Goal: Task Accomplishment & Management: Use online tool/utility

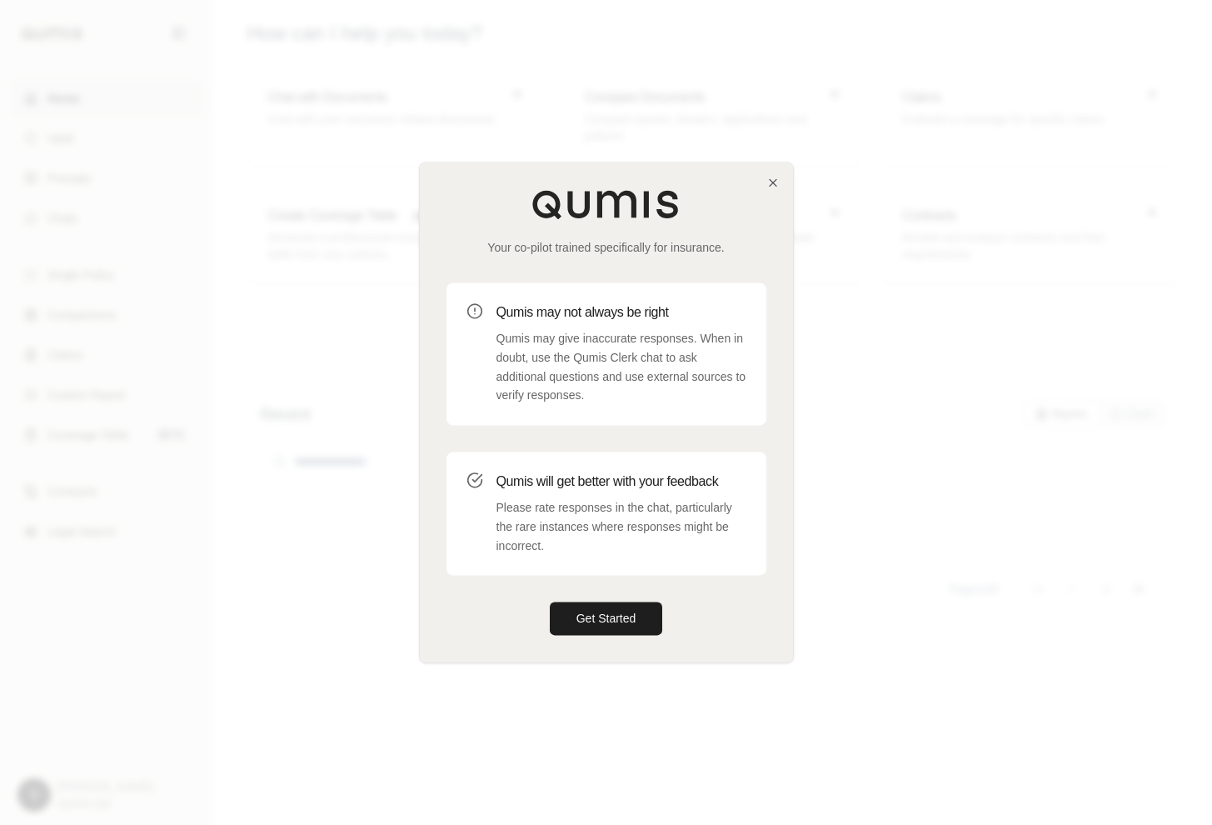
click at [777, 174] on div "Your co-pilot trained specifically for insurance. Qumis may not always be right…" at bounding box center [606, 411] width 373 height 499
click at [768, 183] on icon "button" at bounding box center [773, 182] width 13 height 13
